Goal: Task Accomplishment & Management: Manage account settings

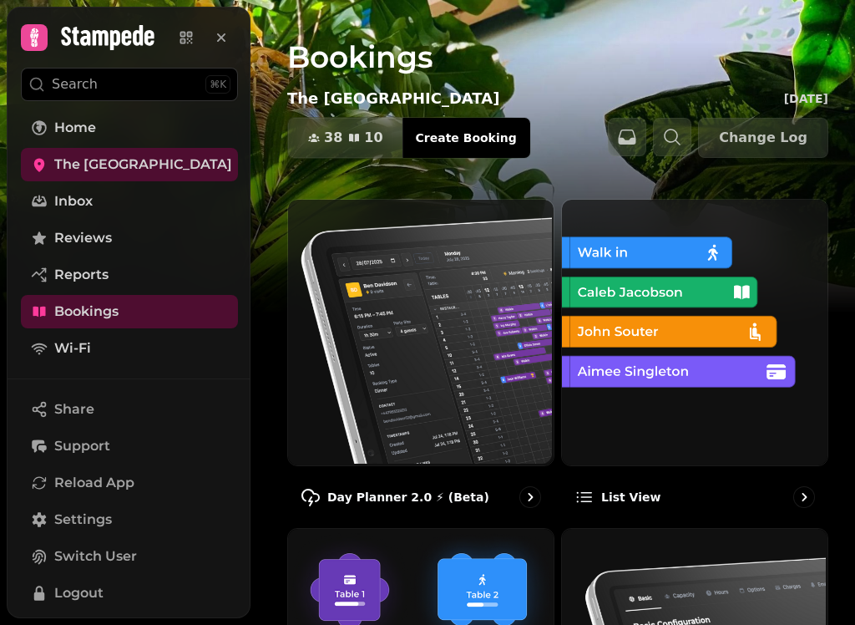
click at [80, 168] on span "The [GEOGRAPHIC_DATA]" at bounding box center [143, 164] width 178 height 20
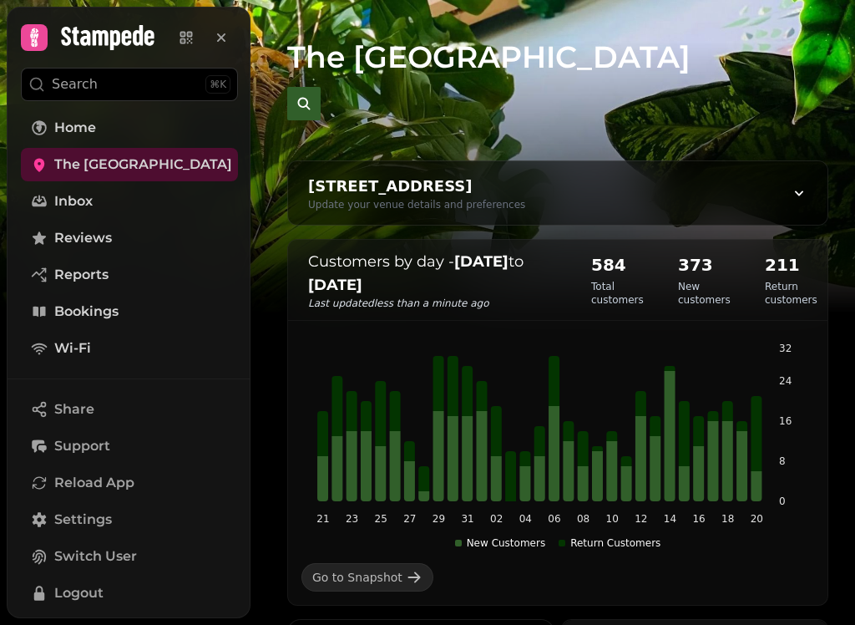
click at [531, 68] on h1 "The [GEOGRAPHIC_DATA]" at bounding box center [557, 36] width 541 height 73
click at [481, 45] on h1 "The [GEOGRAPHIC_DATA]" at bounding box center [557, 36] width 541 height 73
click at [126, 134] on link "Home" at bounding box center [129, 127] width 217 height 33
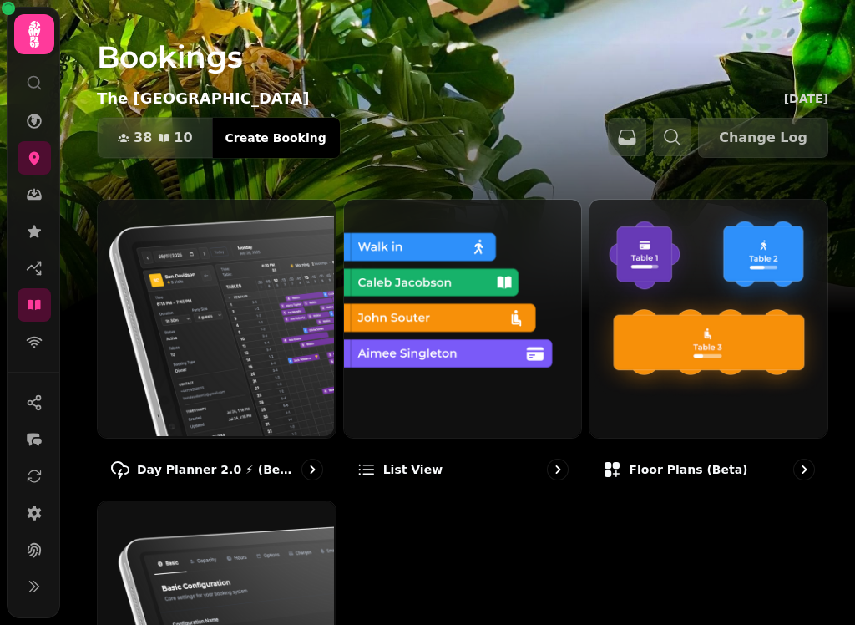
click at [178, 61] on h1 "Bookings" at bounding box center [463, 36] width 732 height 73
click at [32, 307] on icon at bounding box center [34, 305] width 13 height 10
click at [33, 272] on icon at bounding box center [34, 268] width 17 height 17
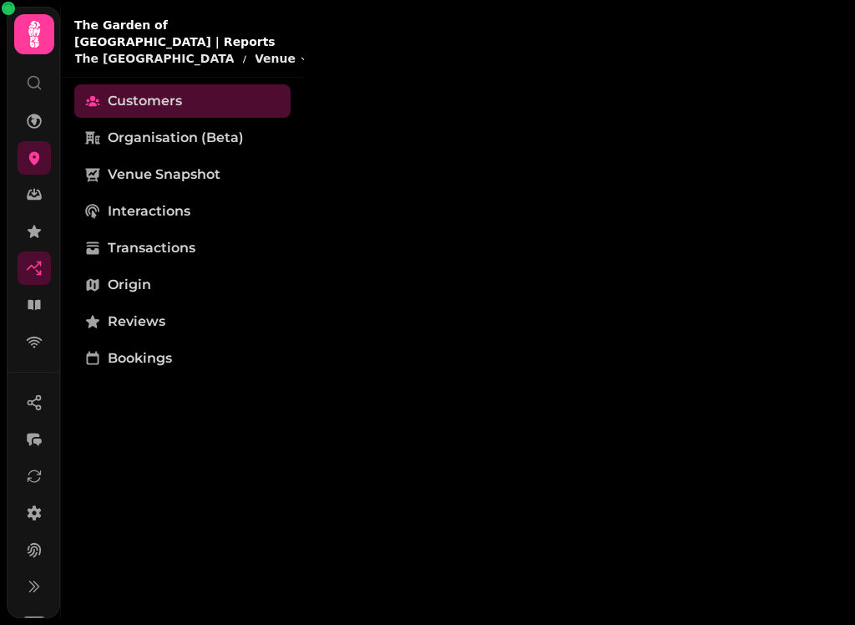
select select "**"
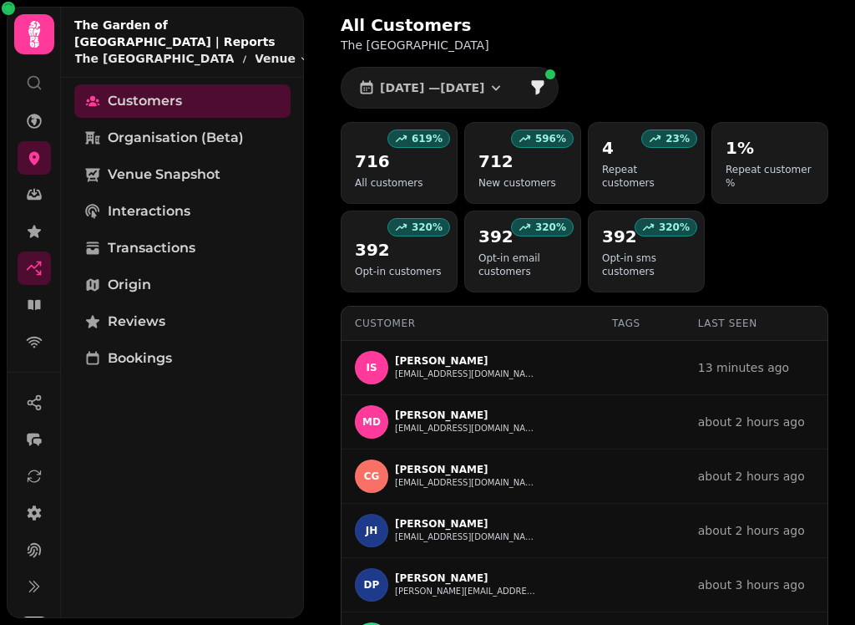
click at [34, 303] on icon at bounding box center [34, 304] width 17 height 17
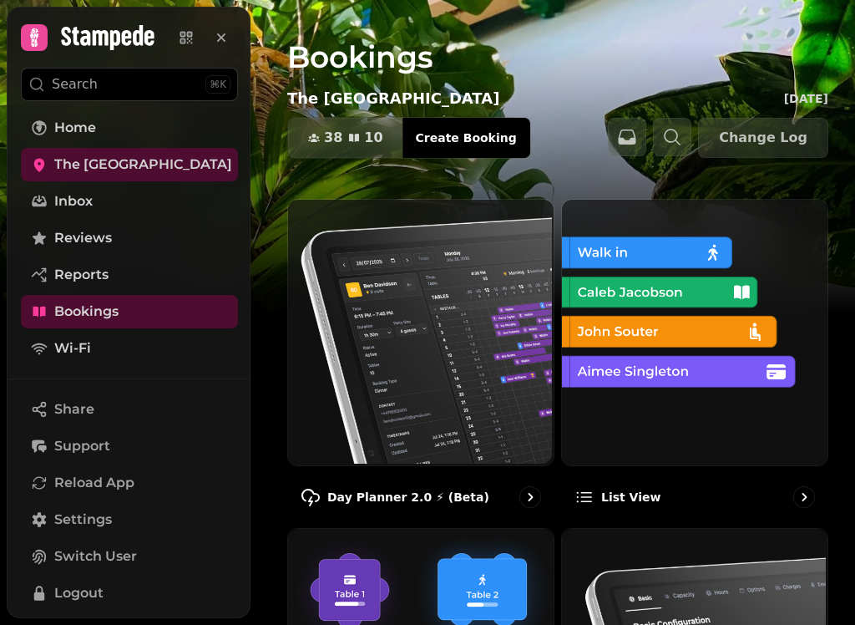
click at [365, 76] on div "Bookings The Garden of Easton [DATE] 38 10 Covers Create Booking Change Log" at bounding box center [558, 99] width 595 height 199
click at [411, 61] on h1 "Bookings" at bounding box center [557, 36] width 541 height 73
click at [425, 317] on img at bounding box center [419, 331] width 266 height 266
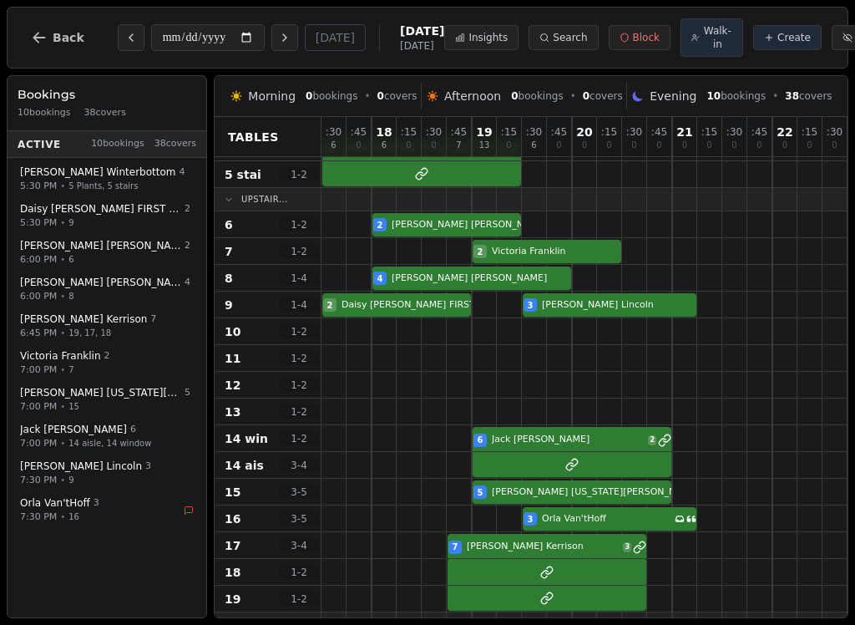
scroll to position [153, 0]
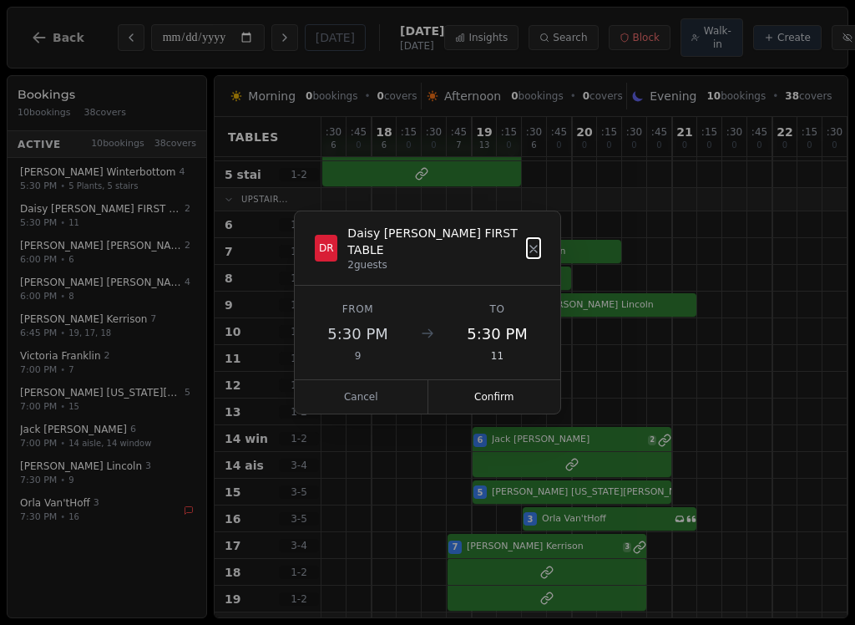
click at [489, 392] on button "Confirm" at bounding box center [494, 396] width 133 height 33
